Goal: Task Accomplishment & Management: Complete application form

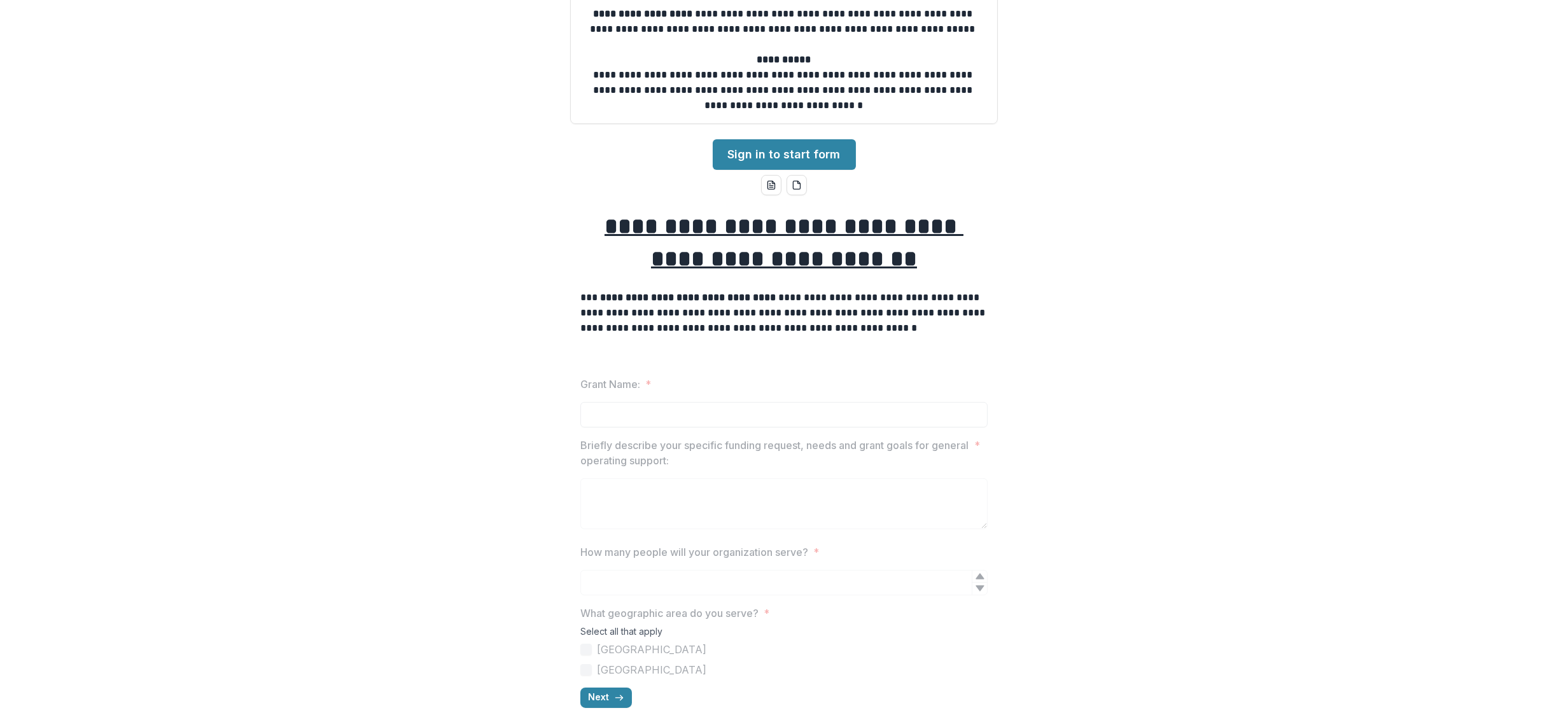
scroll to position [232, 0]
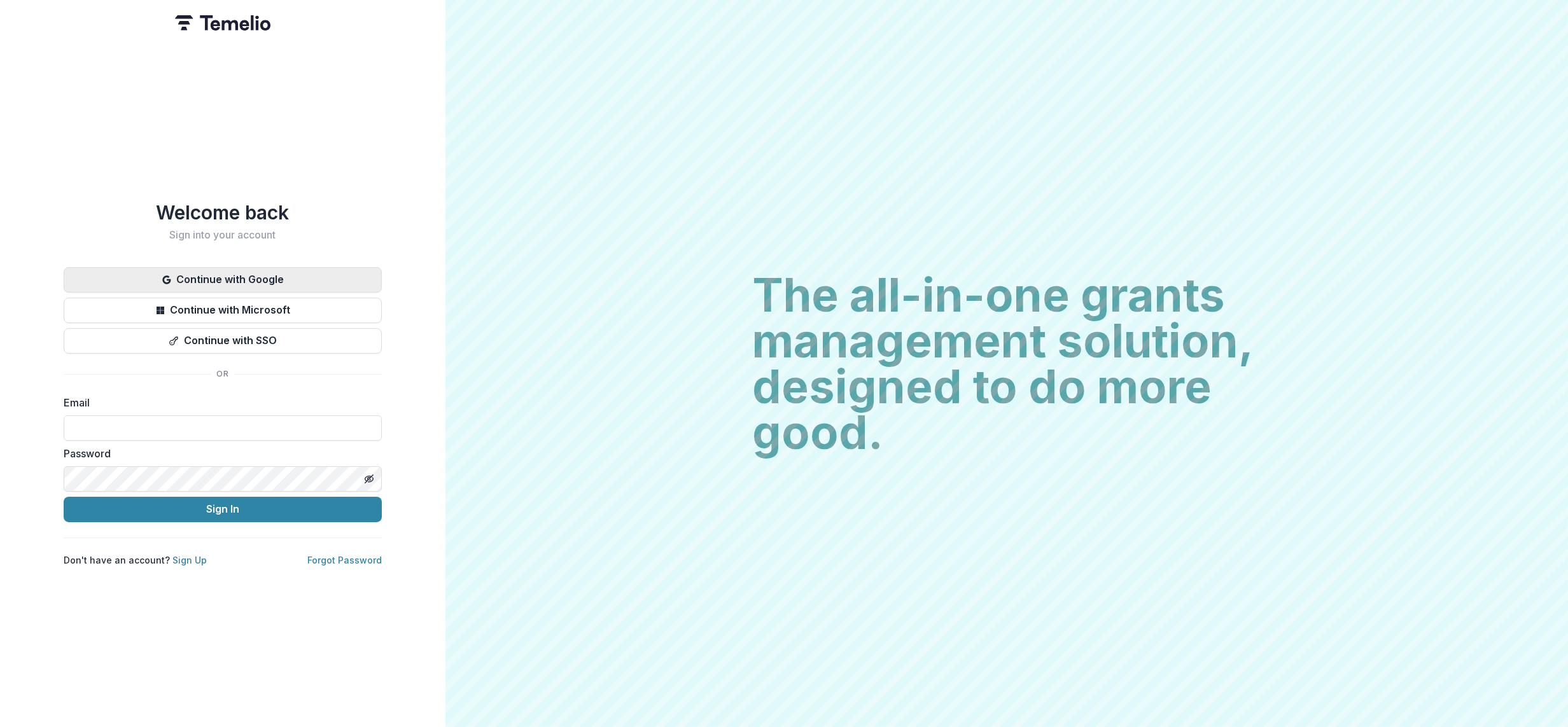
click at [276, 267] on button "Continue with Google" at bounding box center [223, 279] width 318 height 25
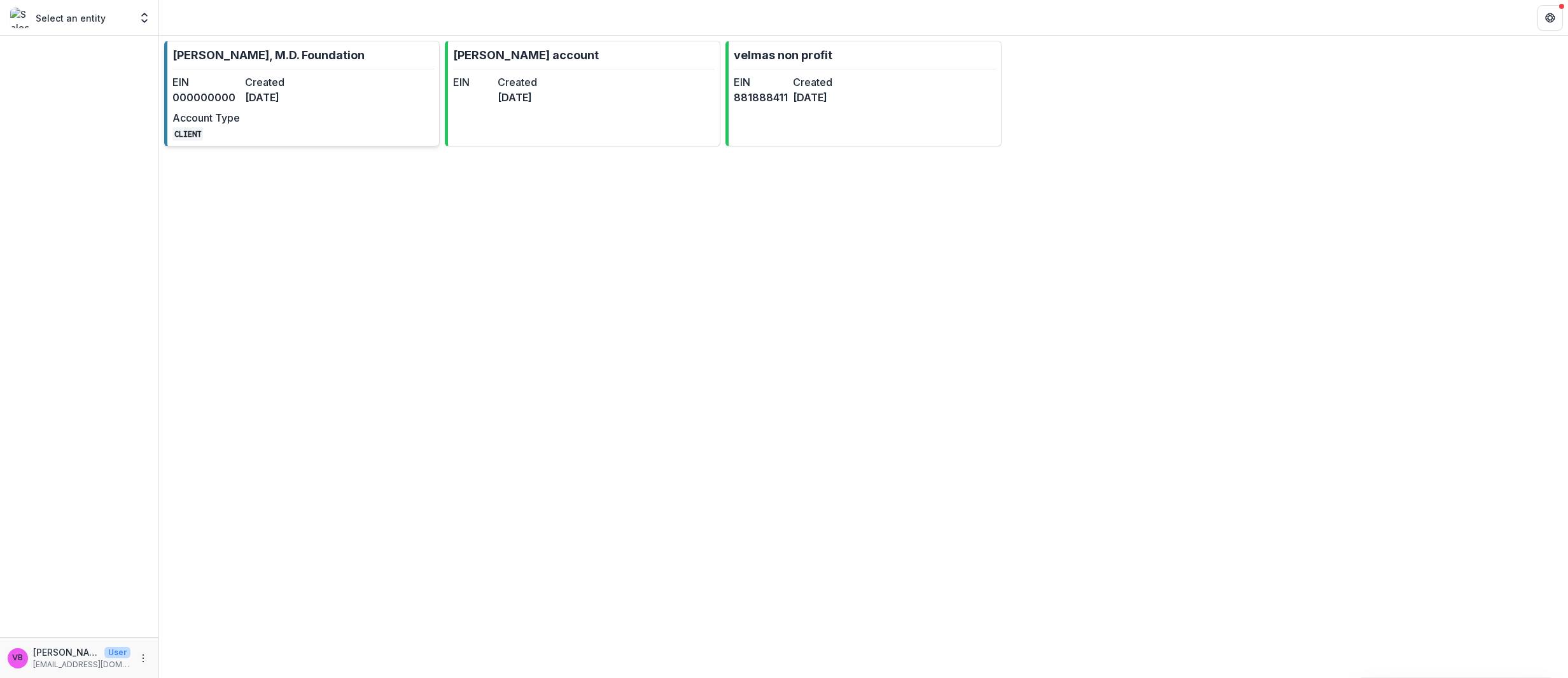
click at [295, 107] on div "EIN 000000000 Created [DATE] Account Type CLIENT" at bounding box center [242, 107] width 140 height 66
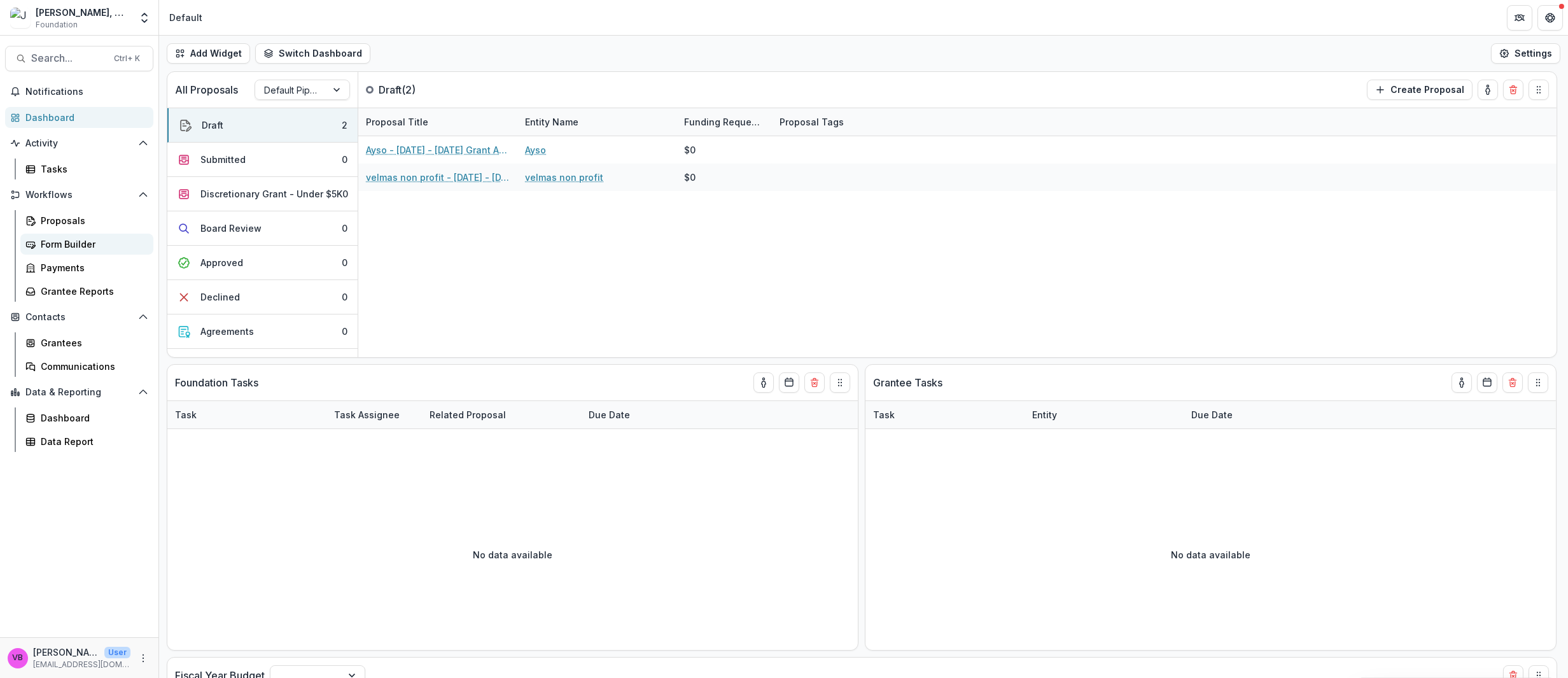
click at [67, 247] on div "Form Builder" at bounding box center [92, 244] width 102 height 13
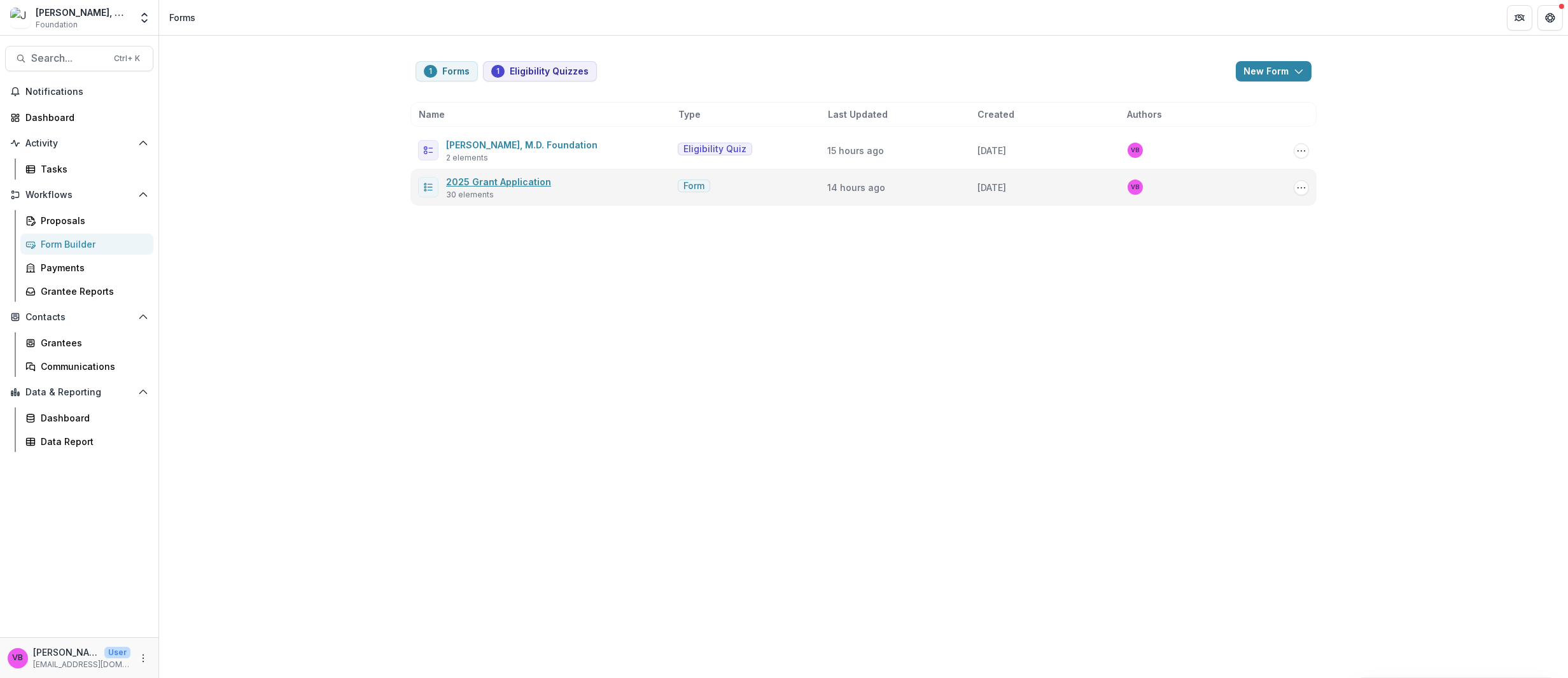
click at [498, 187] on link "2025 Grant Application" at bounding box center [499, 181] width 105 height 11
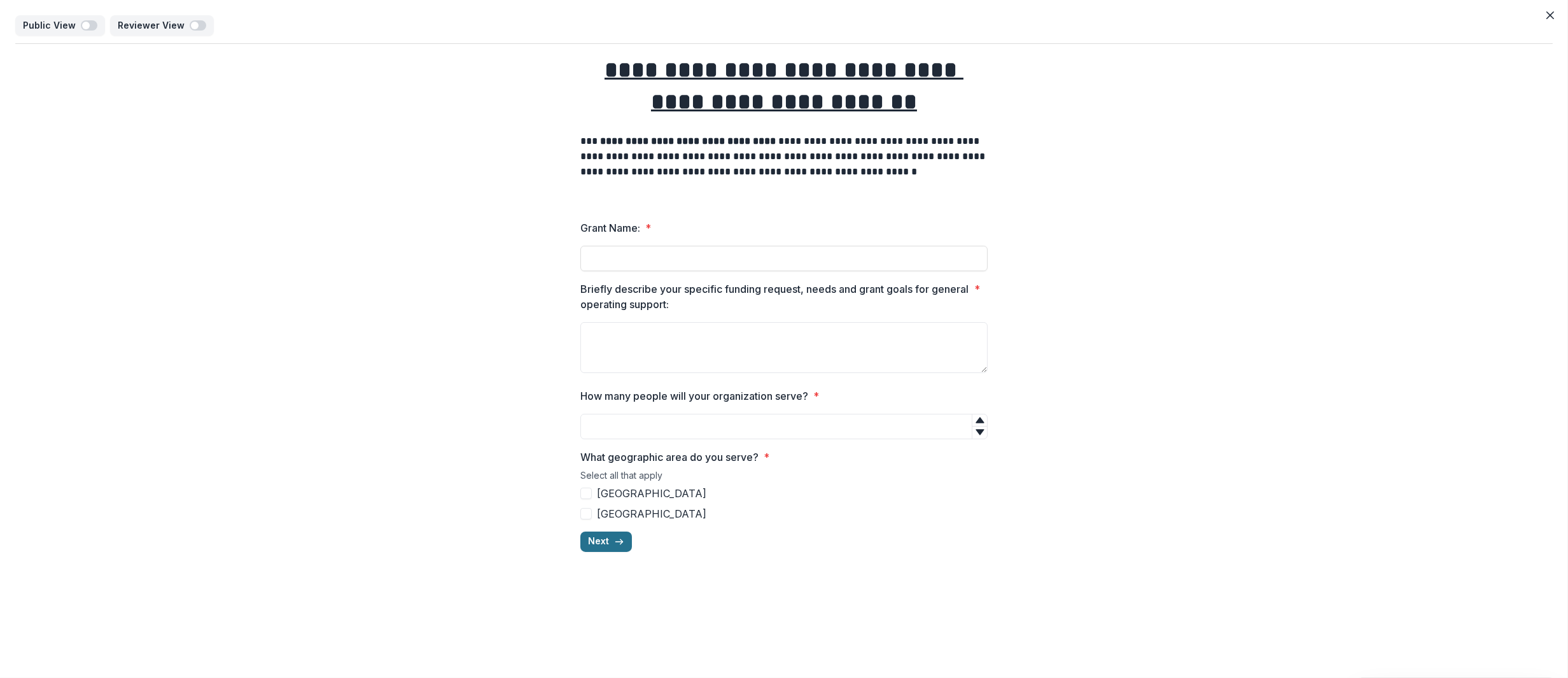
click at [606, 541] on button "Next" at bounding box center [606, 542] width 52 height 20
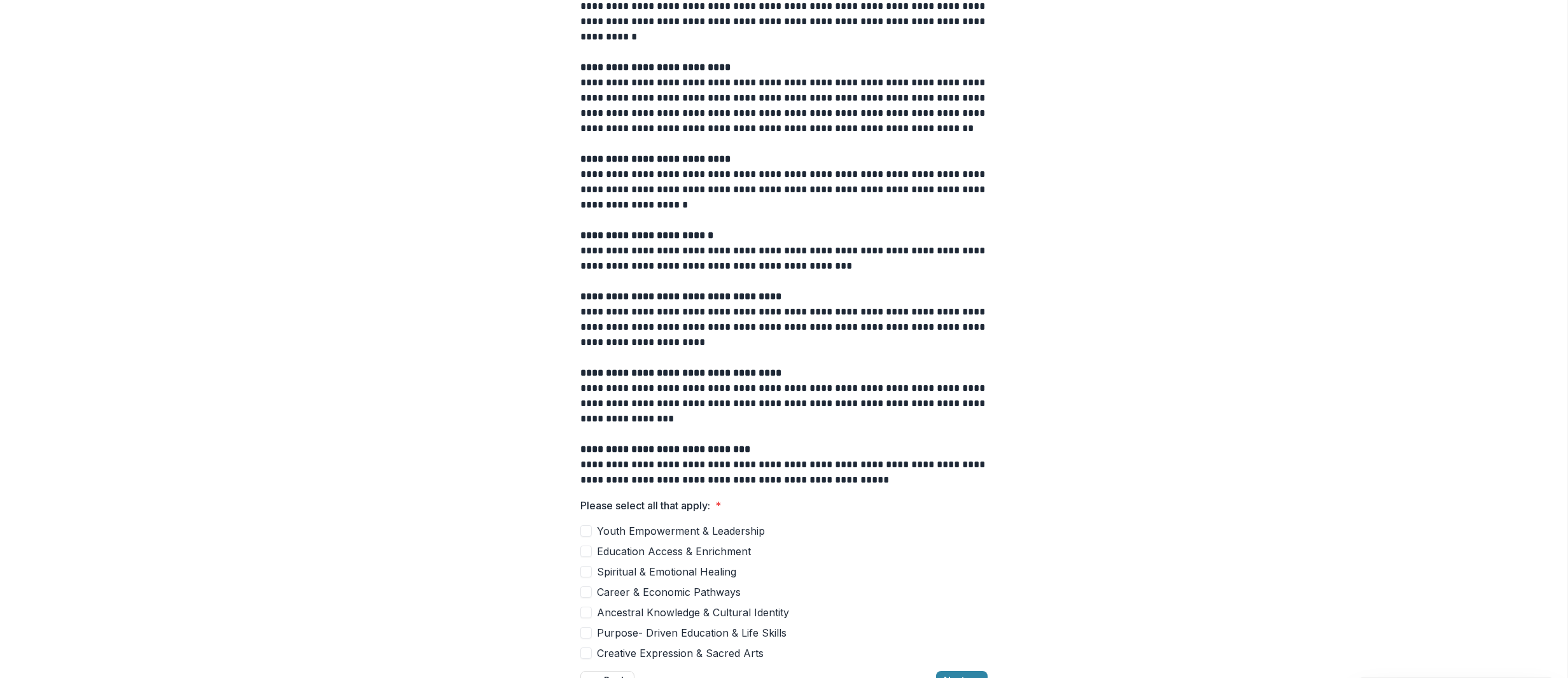
scroll to position [155, 0]
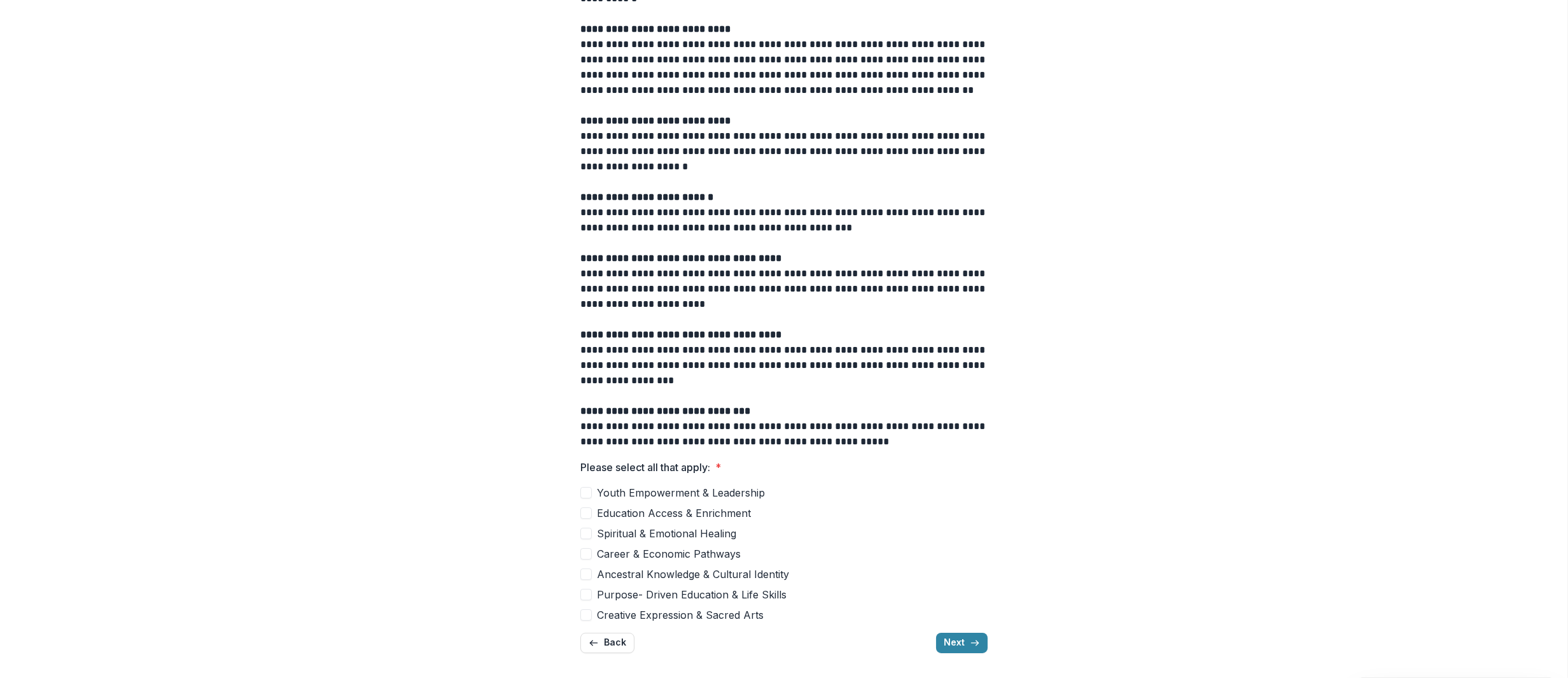
click at [588, 492] on span at bounding box center [587, 493] width 11 height 11
click at [583, 521] on div "Youth Empowerment & Leadership Education Access & Enrichment Spiritual & Emotio…" at bounding box center [784, 554] width 407 height 138
click at [582, 541] on div "Youth Empowerment & Leadership Education Access & Enrichment Spiritual & Emotio…" at bounding box center [784, 554] width 407 height 138
click at [975, 641] on icon "button" at bounding box center [975, 643] width 10 height 10
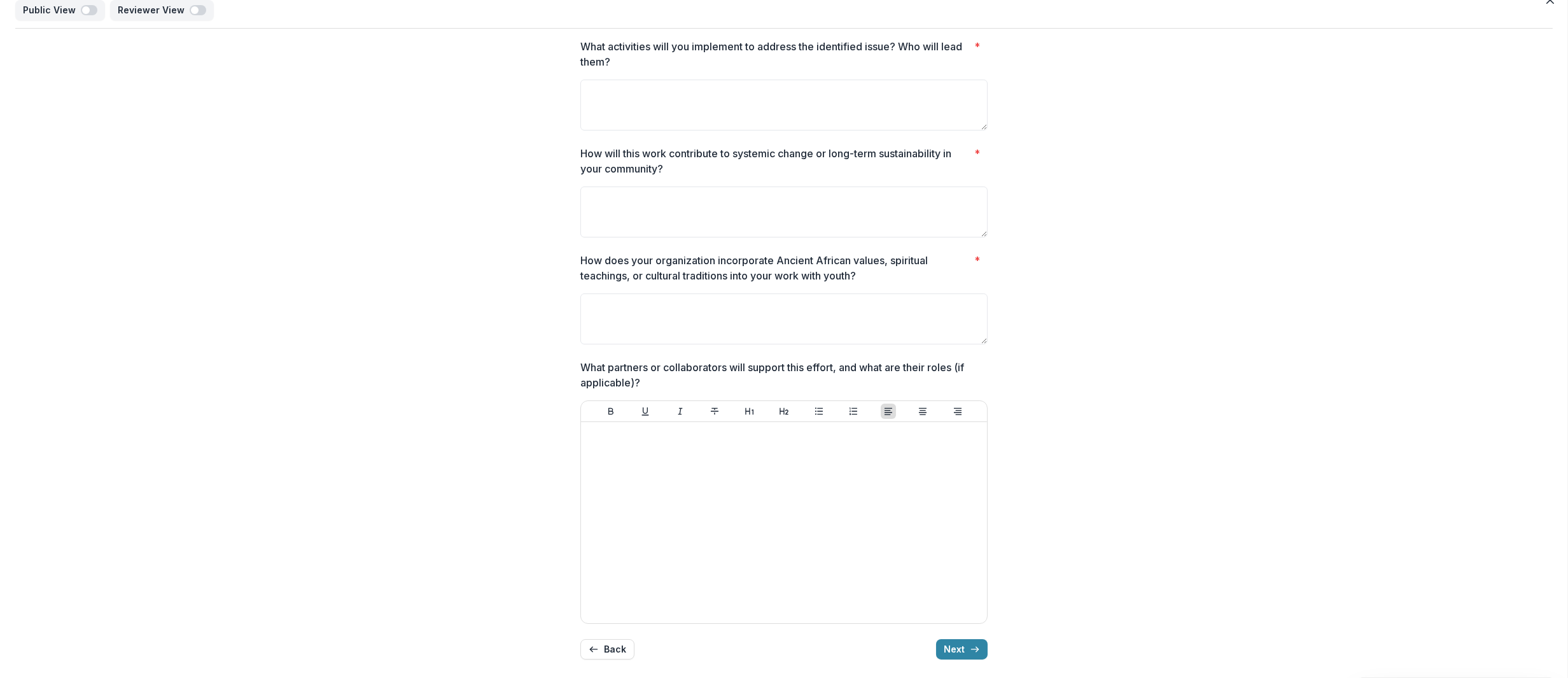
scroll to position [22, 0]
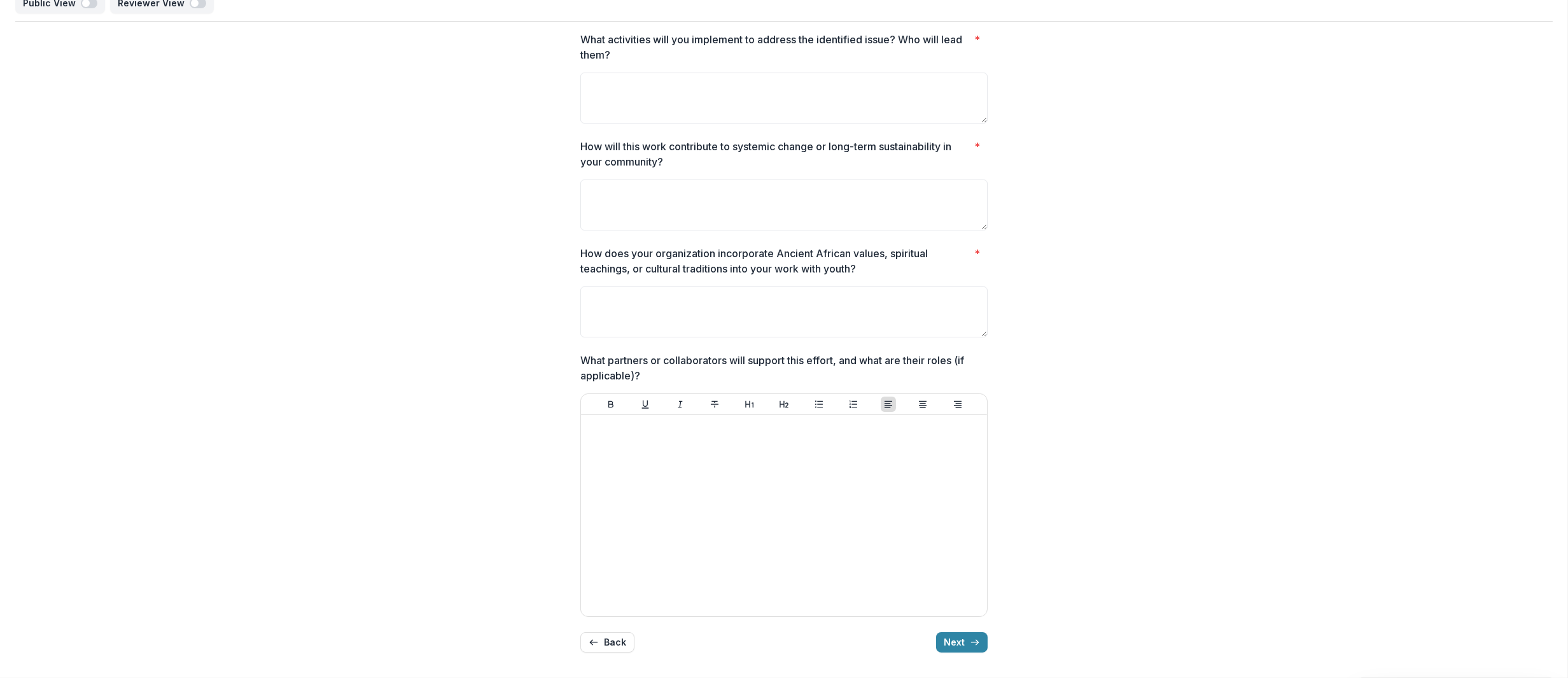
click at [972, 639] on icon "button" at bounding box center [975, 643] width 10 height 10
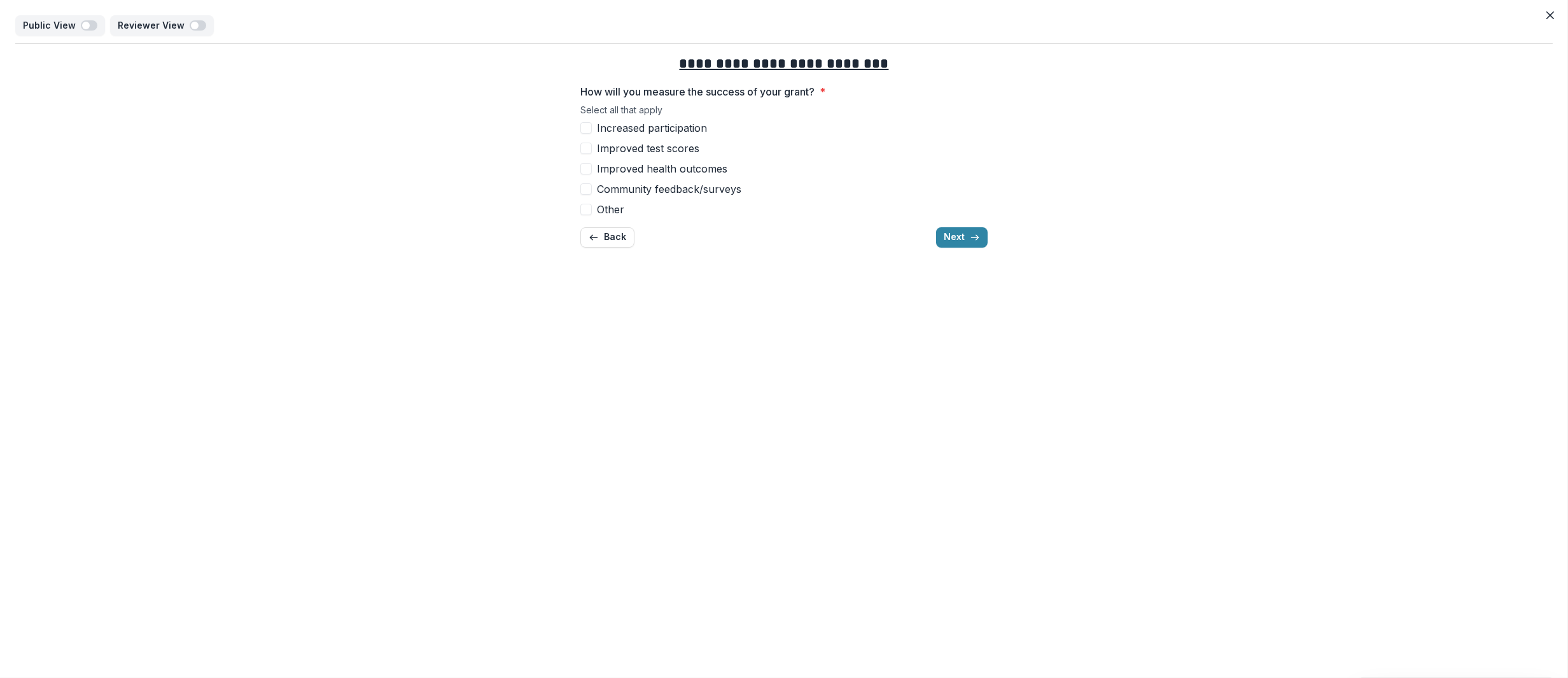
scroll to position [0, 0]
click at [963, 239] on button "Next" at bounding box center [962, 237] width 52 height 20
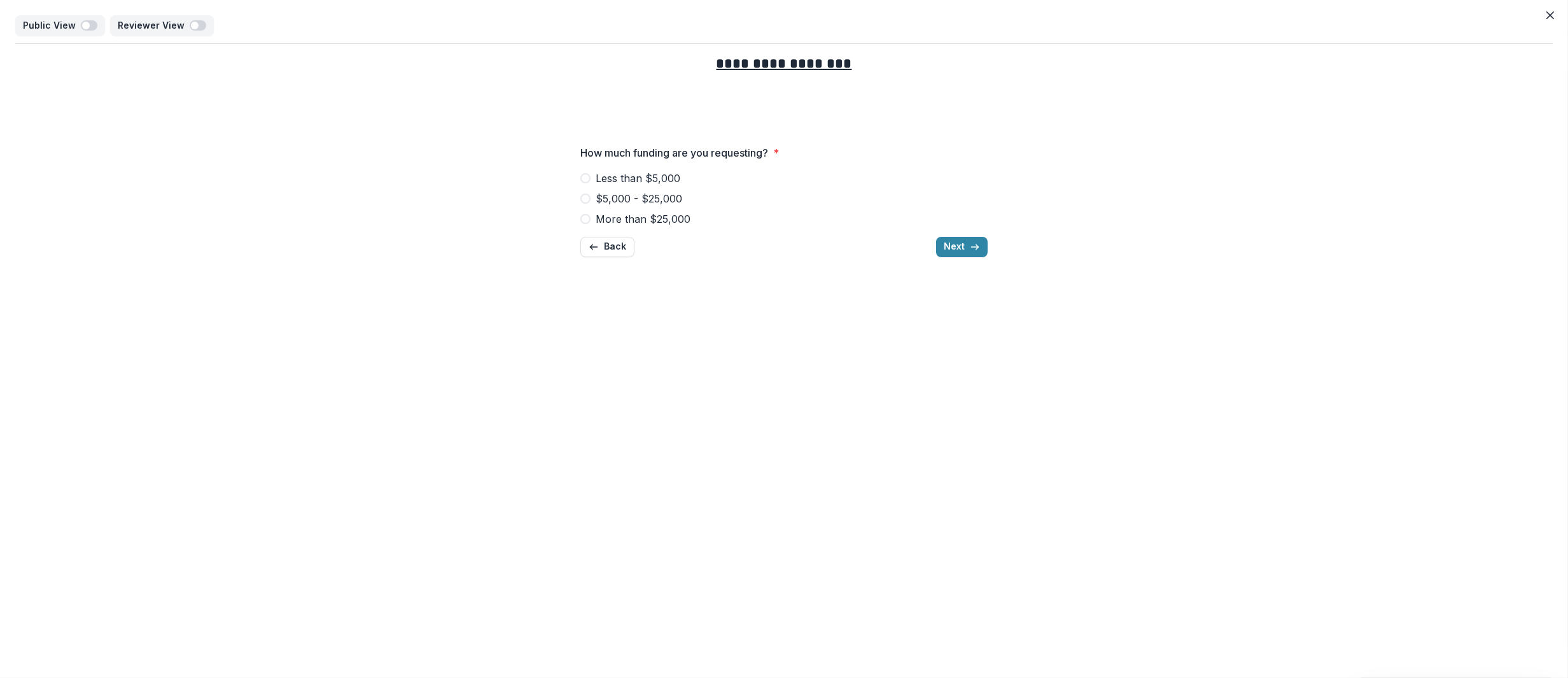
click at [588, 220] on span at bounding box center [586, 219] width 10 height 10
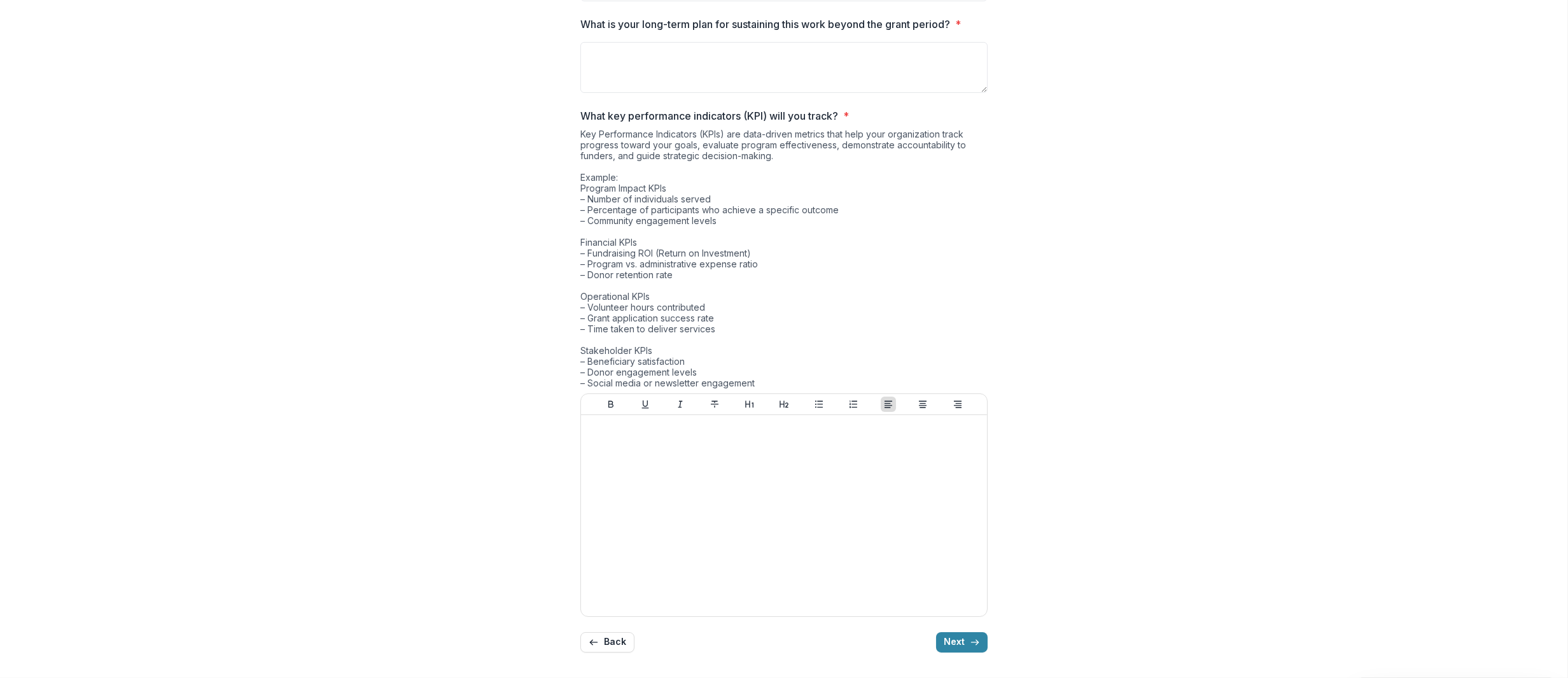
scroll to position [572, 0]
click at [962, 641] on button "Next" at bounding box center [962, 642] width 52 height 20
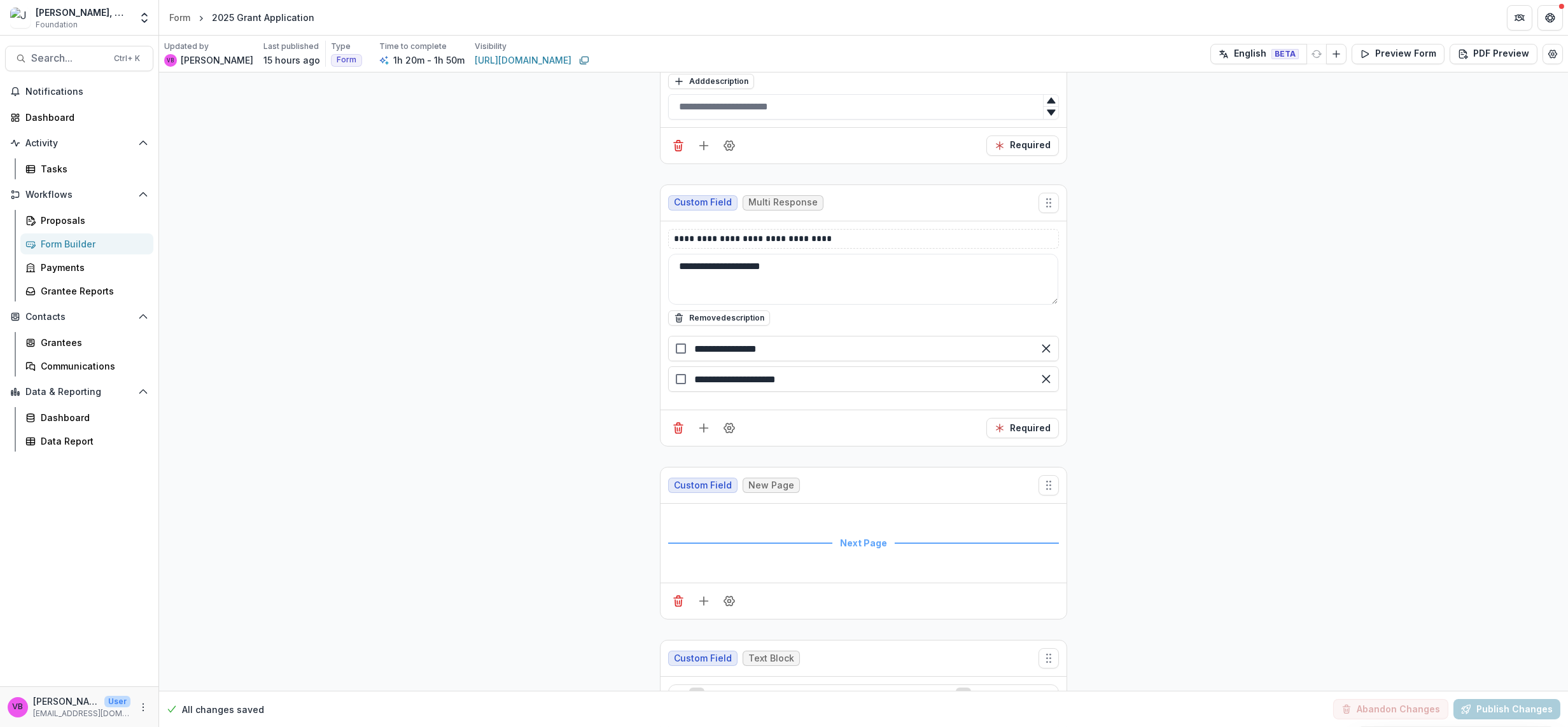
scroll to position [953, 0]
